Goal: Task Accomplishment & Management: Manage account settings

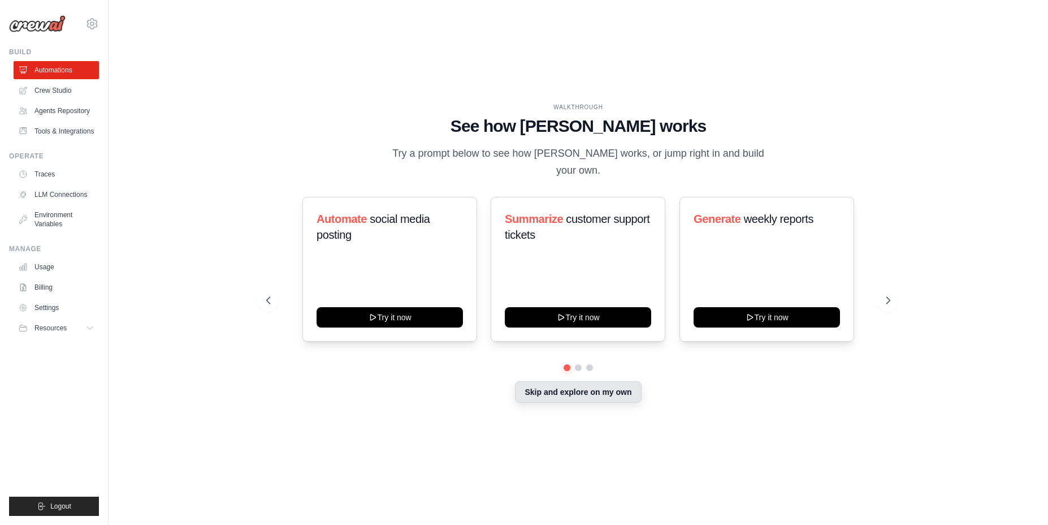
click at [563, 397] on button "Skip and explore on my own" at bounding box center [578, 391] width 126 height 21
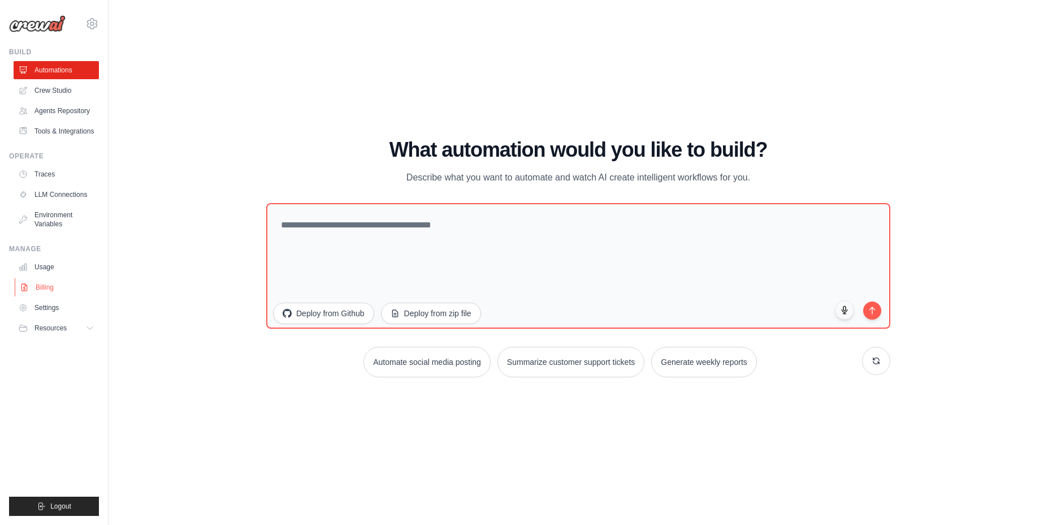
click at [59, 295] on link "Billing" at bounding box center [57, 287] width 85 height 18
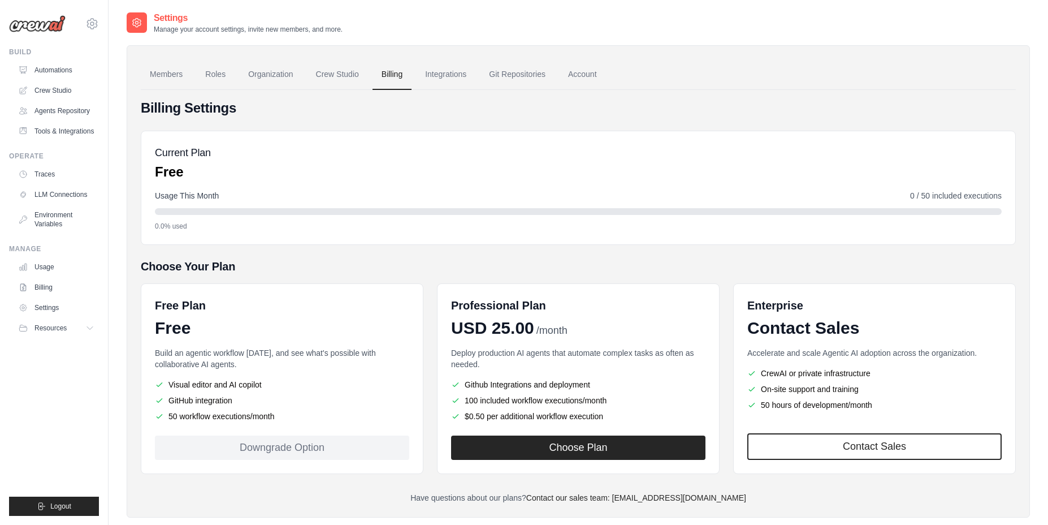
scroll to position [23, 0]
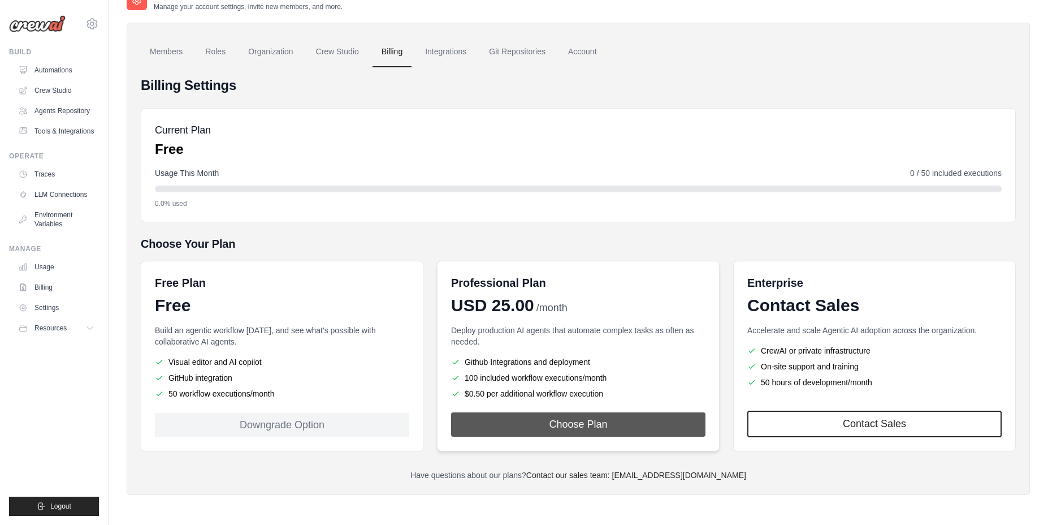
click at [579, 419] on button "Choose Plan" at bounding box center [578, 424] width 254 height 24
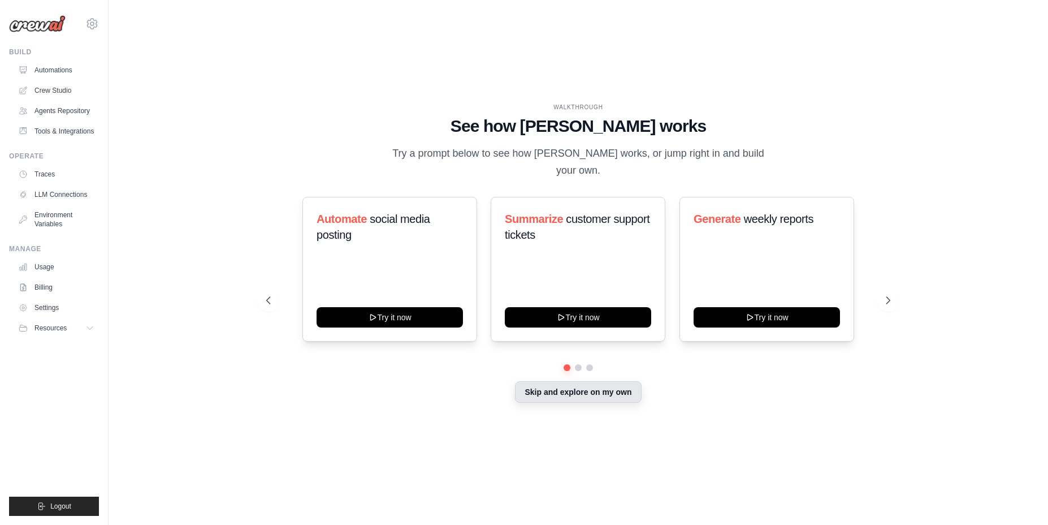
click at [563, 390] on button "Skip and explore on my own" at bounding box center [578, 391] width 126 height 21
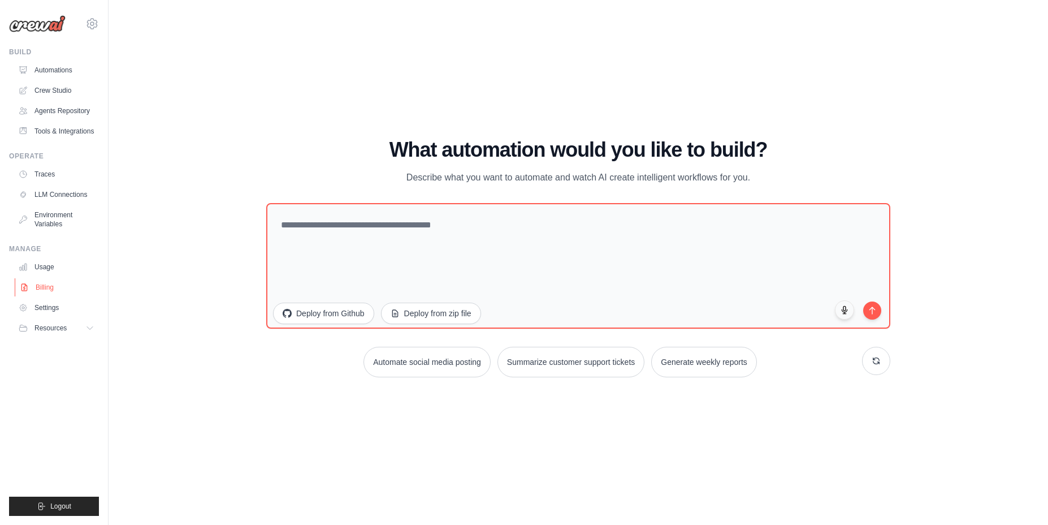
click at [47, 289] on link "Billing" at bounding box center [57, 287] width 85 height 18
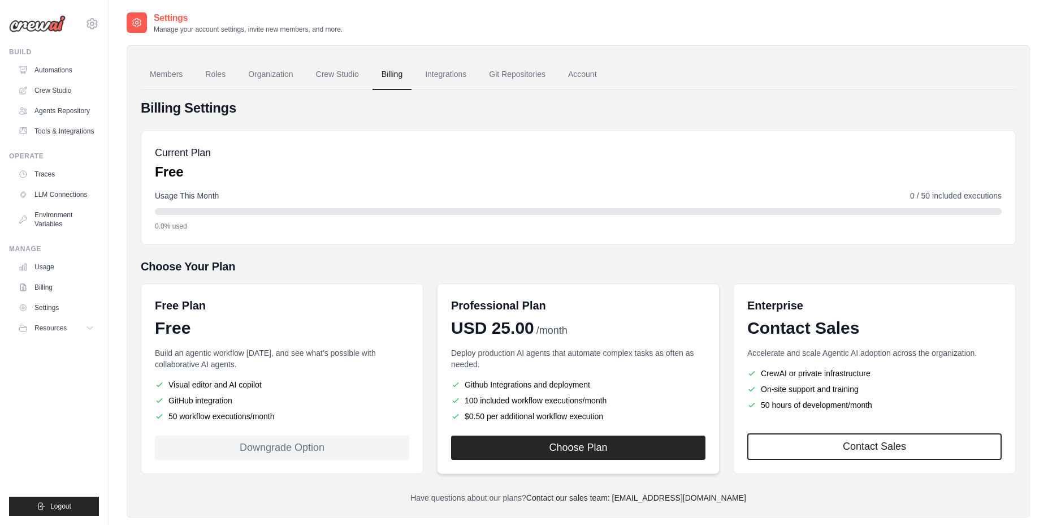
scroll to position [23, 0]
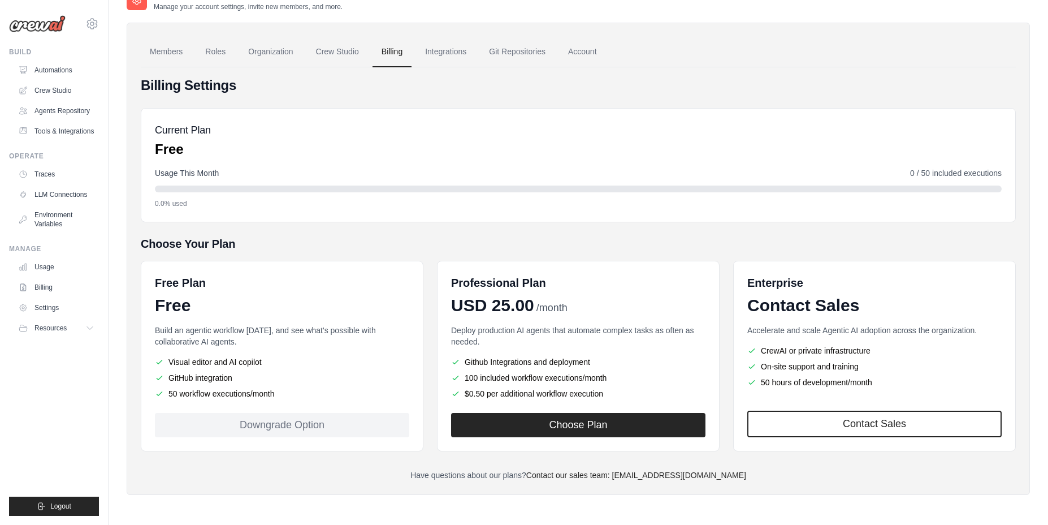
click at [300, 425] on div "Downgrade Option" at bounding box center [282, 425] width 254 height 24
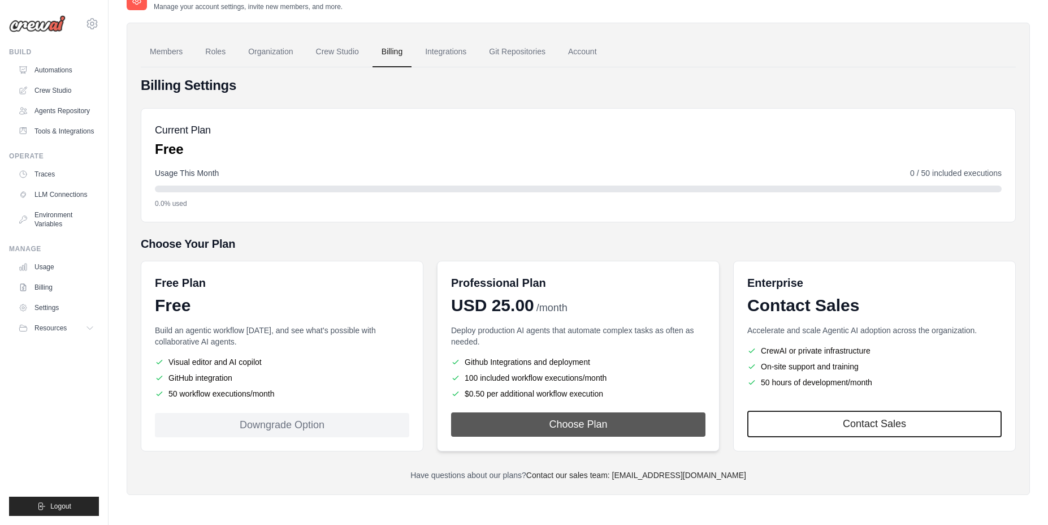
click at [490, 420] on button "Choose Plan" at bounding box center [578, 424] width 254 height 24
